Goal: Information Seeking & Learning: Find specific fact

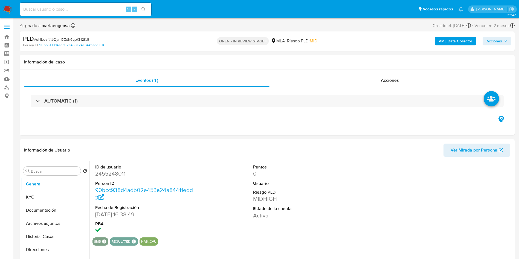
select select "10"
click at [115, 172] on dd "2455248011" at bounding box center [145, 174] width 100 height 8
copy dd "2455248011"
click at [115, 173] on dd "2455248011" at bounding box center [145, 174] width 100 height 8
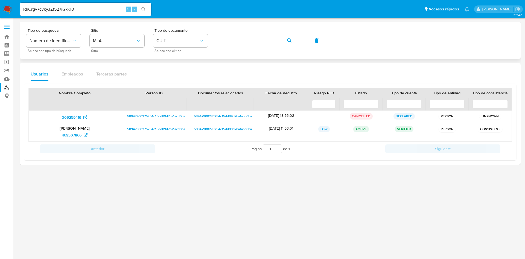
click at [288, 41] on icon "button" at bounding box center [289, 40] width 4 height 4
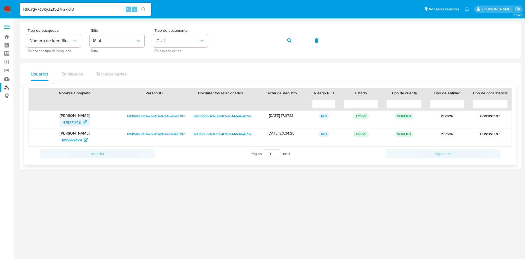
click at [66, 121] on span "478771748" at bounding box center [72, 122] width 18 height 9
click at [70, 147] on div "Anterior Página 1 de 1 Siguiente" at bounding box center [269, 154] width 483 height 14
click at [72, 142] on span "1999877479" at bounding box center [72, 140] width 20 height 9
click at [294, 43] on button "button" at bounding box center [289, 40] width 19 height 13
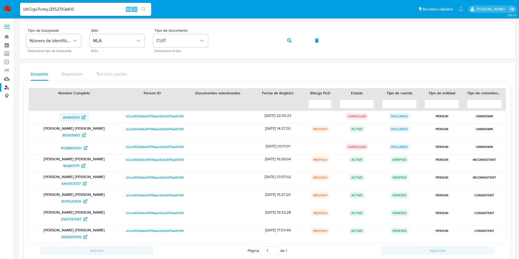
click at [70, 119] on span "20842531" at bounding box center [71, 117] width 17 height 9
click at [68, 135] on span "85292665" at bounding box center [70, 135] width 17 height 9
click at [71, 165] on span "165817771" at bounding box center [71, 165] width 16 height 9
click at [71, 199] on span "1075527021" at bounding box center [71, 201] width 20 height 9
click at [67, 216] on span "2567213547" at bounding box center [71, 219] width 21 height 9
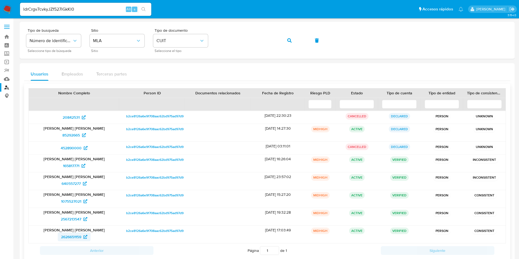
click at [76, 237] on span "2626651159" at bounding box center [71, 236] width 20 height 9
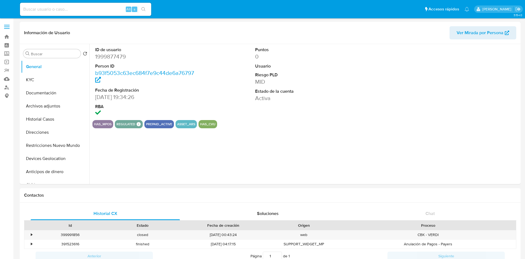
select select "10"
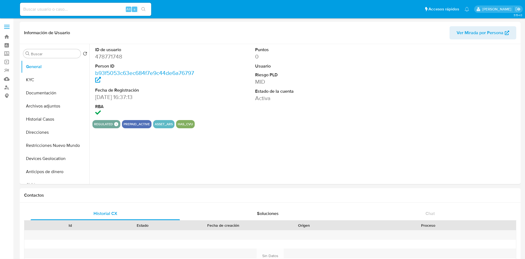
select select "10"
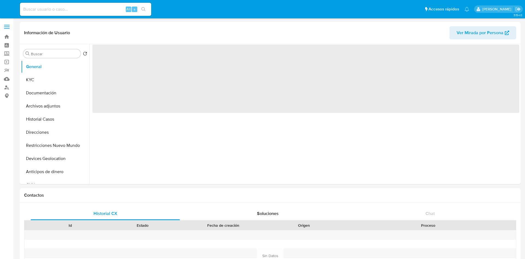
select select "10"
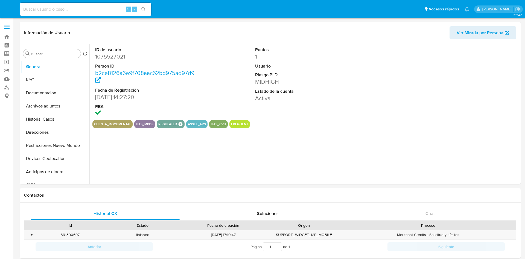
select select "10"
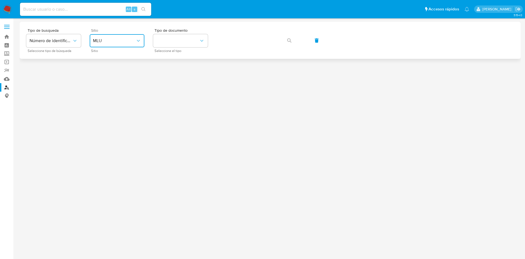
drag, startPoint x: 120, startPoint y: 41, endPoint x: 119, endPoint y: 46, distance: 5.8
click at [120, 41] on span "MLU" at bounding box center [114, 40] width 43 height 5
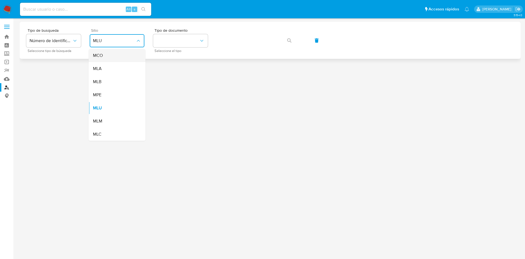
click at [113, 59] on div "MCO" at bounding box center [115, 55] width 45 height 13
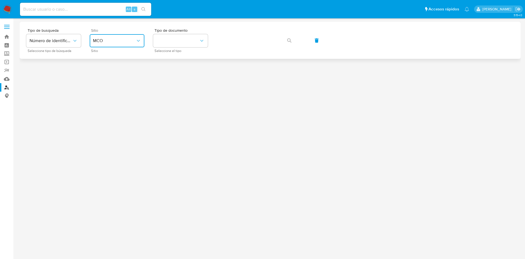
click at [113, 42] on span "MCO" at bounding box center [114, 40] width 43 height 5
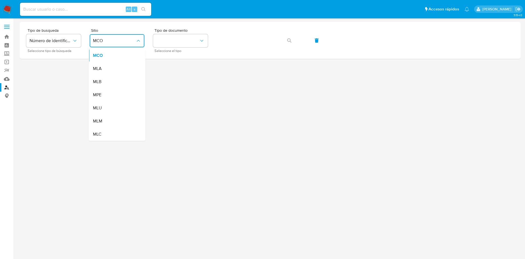
click at [107, 67] on div "MLA" at bounding box center [115, 68] width 45 height 13
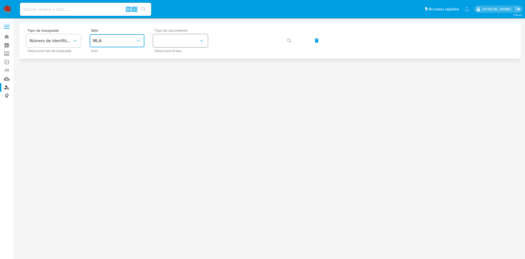
drag, startPoint x: 170, startPoint y: 41, endPoint x: 172, endPoint y: 46, distance: 5.9
click at [170, 41] on button "identificationType" at bounding box center [180, 40] width 55 height 13
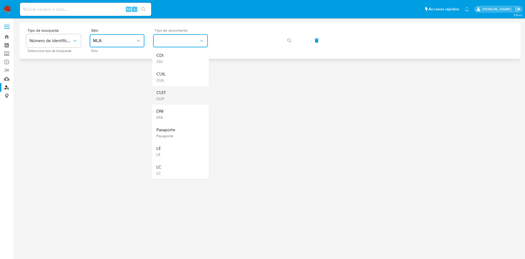
click at [172, 87] on div "CUIT CUIT" at bounding box center [178, 95] width 45 height 19
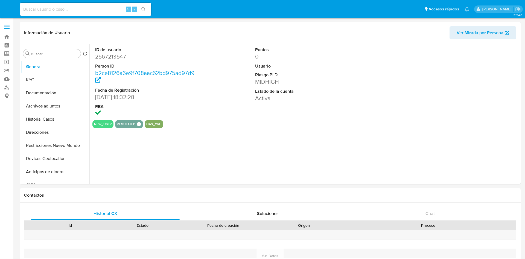
select select "10"
